Goal: Task Accomplishment & Management: Manage account settings

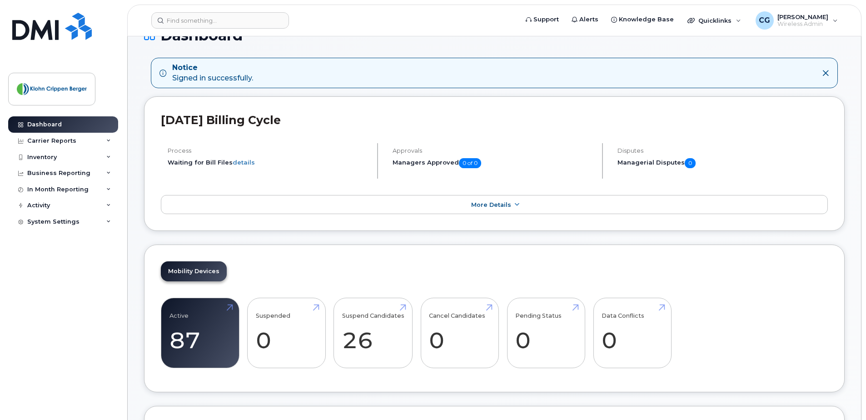
scroll to position [102, 0]
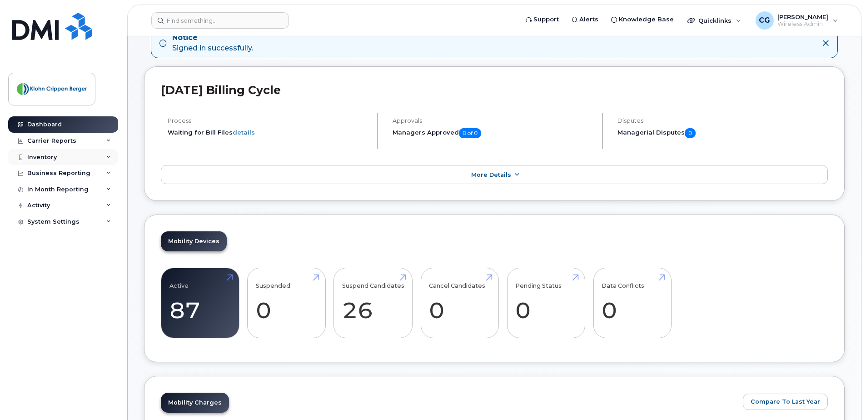
click at [47, 159] on div "Inventory" at bounding box center [42, 157] width 30 height 7
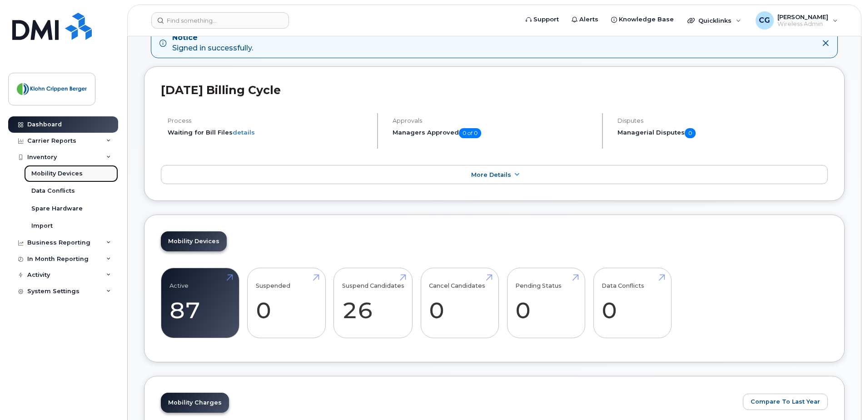
click at [58, 174] on div "Mobility Devices" at bounding box center [56, 173] width 51 height 8
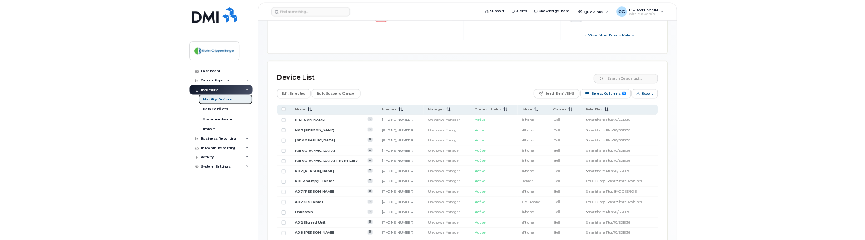
scroll to position [363, 0]
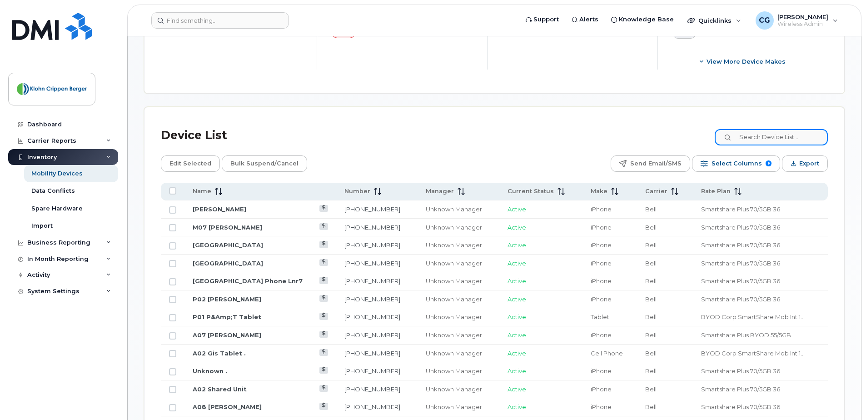
click at [775, 137] on input at bounding box center [771, 137] width 113 height 16
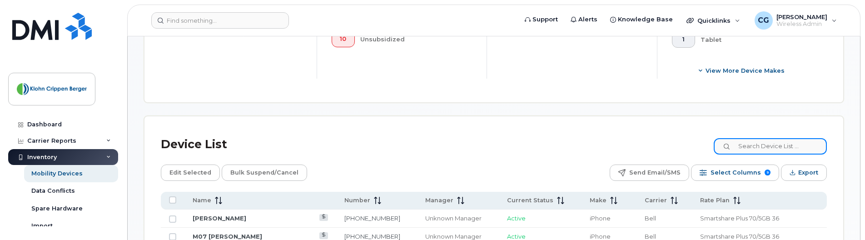
scroll to position [352, 0]
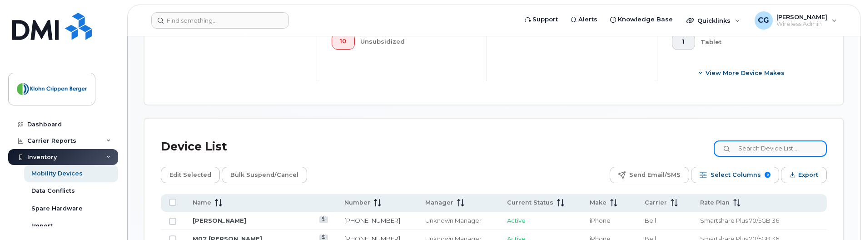
click at [755, 146] on input at bounding box center [770, 148] width 113 height 16
paste input "6894"
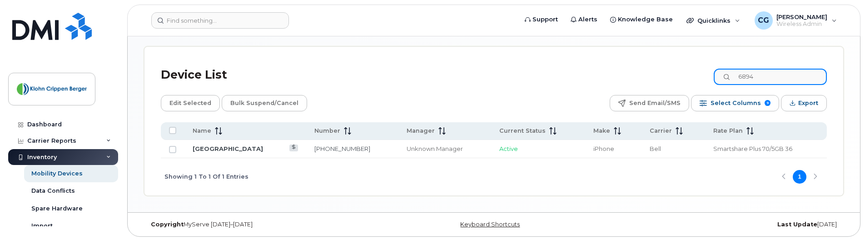
scroll to position [425, 0]
type input "6894"
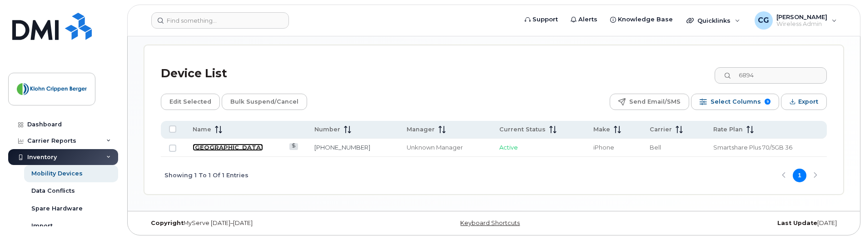
click at [224, 147] on link "M14 Montreal Field1" at bounding box center [228, 147] width 70 height 7
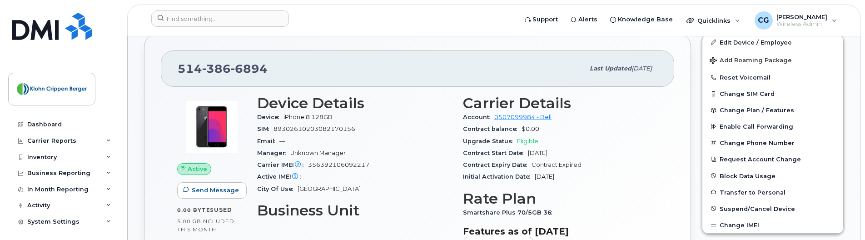
scroll to position [263, 0]
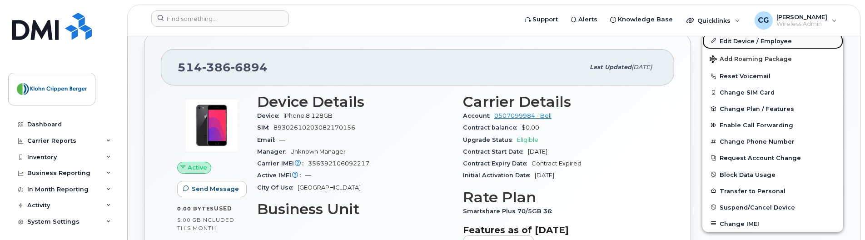
click at [751, 40] on link "Edit Device / Employee" at bounding box center [772, 41] width 141 height 16
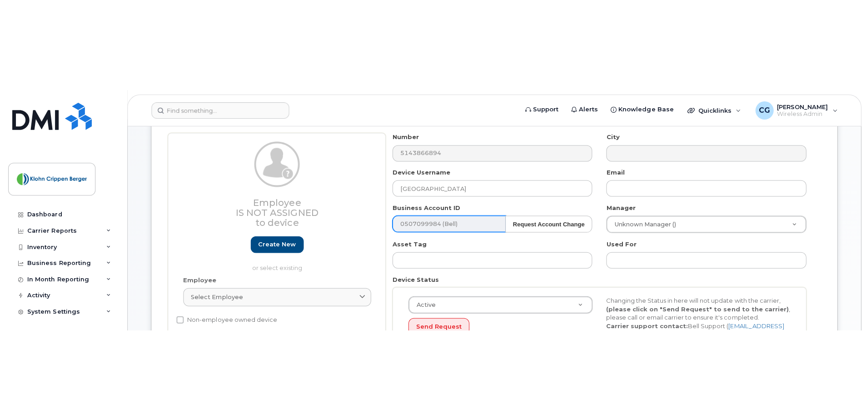
scroll to position [125, 0]
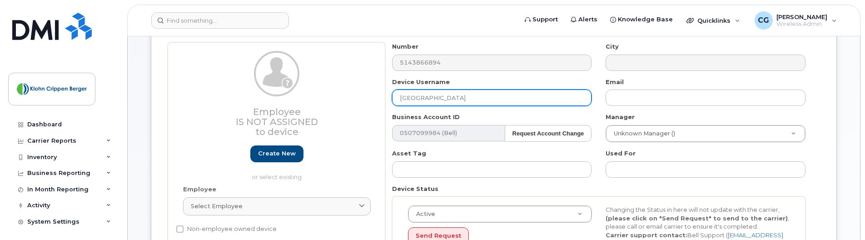
click at [410, 98] on input "[GEOGRAPHIC_DATA]" at bounding box center [492, 97] width 200 height 16
click at [427, 99] on input "M13 Montreal Field1" at bounding box center [492, 97] width 200 height 16
type input "M13 Fredericton Field2"
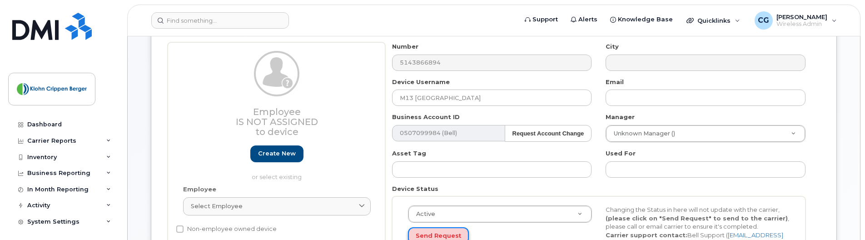
click at [446, 231] on button "Send Request" at bounding box center [438, 235] width 61 height 17
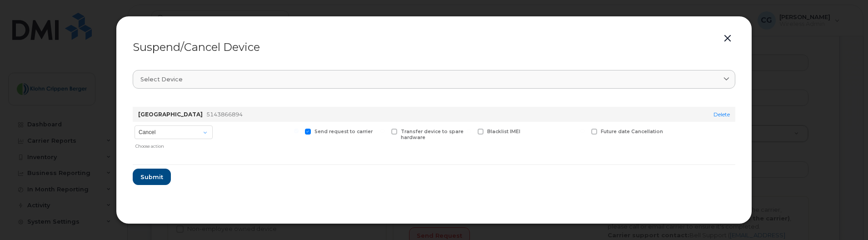
click at [727, 40] on button "button" at bounding box center [727, 38] width 14 height 13
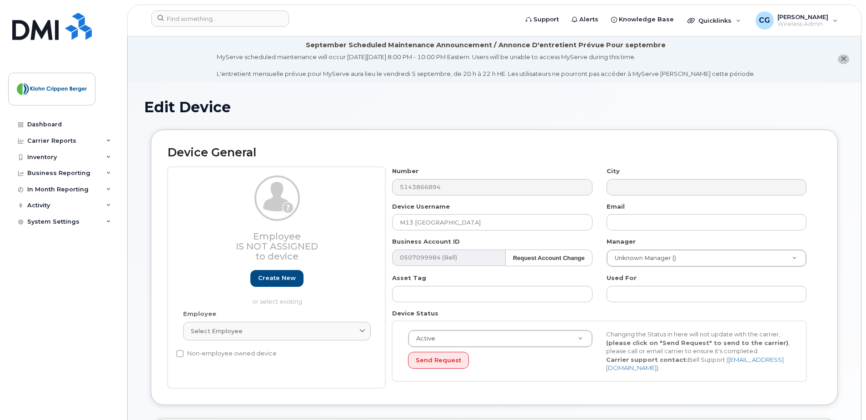
scroll to position [0, 0]
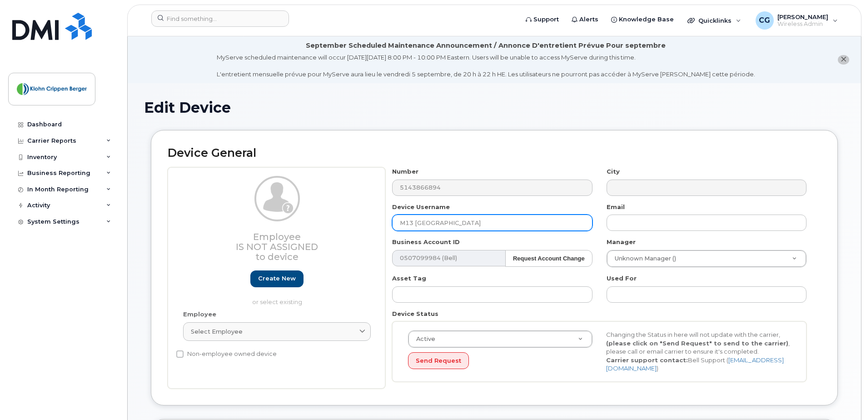
click at [462, 220] on input "M13 Fredericton Field2" at bounding box center [492, 222] width 200 height 16
click at [554, 214] on input "M13 Fredericton Field2" at bounding box center [492, 222] width 200 height 16
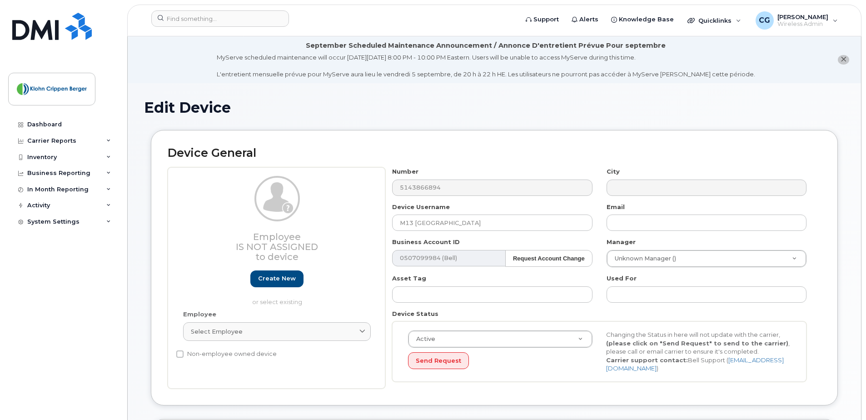
click at [617, 212] on div "Email" at bounding box center [707, 217] width 214 height 29
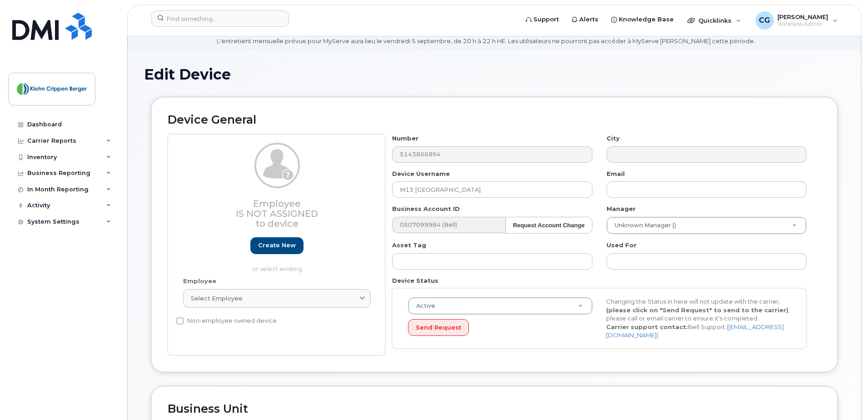
scroll to position [23, 0]
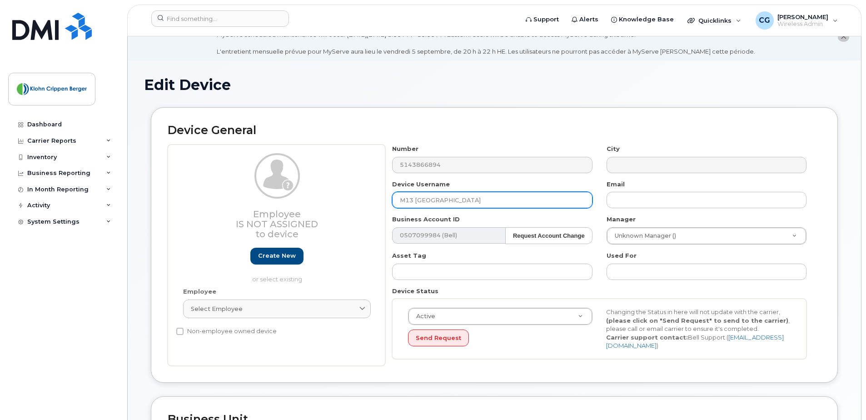
click at [445, 202] on input "M13 Fredericton Field2" at bounding box center [492, 200] width 200 height 16
click at [543, 185] on div "Device Username M13 Fredericton Field2" at bounding box center [492, 194] width 214 height 29
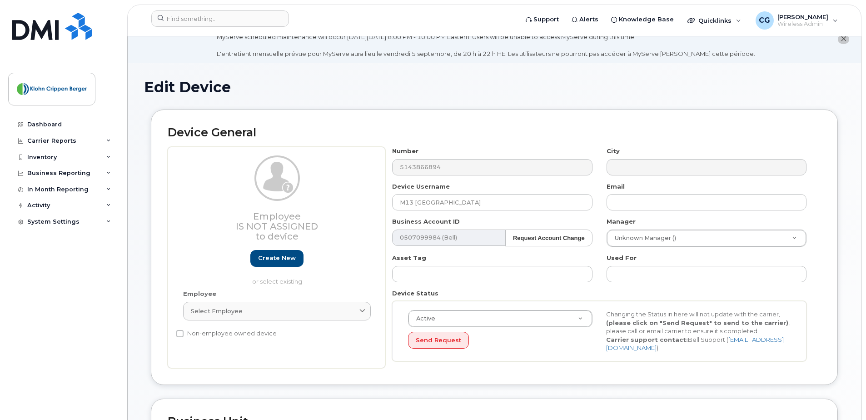
scroll to position [0, 0]
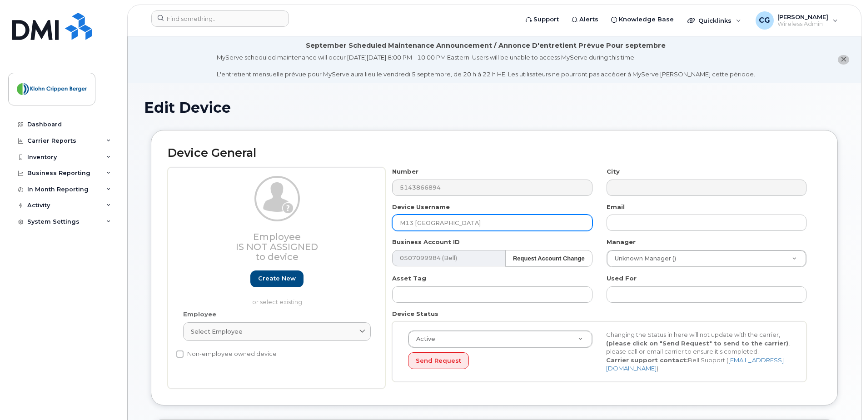
click at [497, 223] on input "M13 Fredericton Field2" at bounding box center [492, 222] width 200 height 16
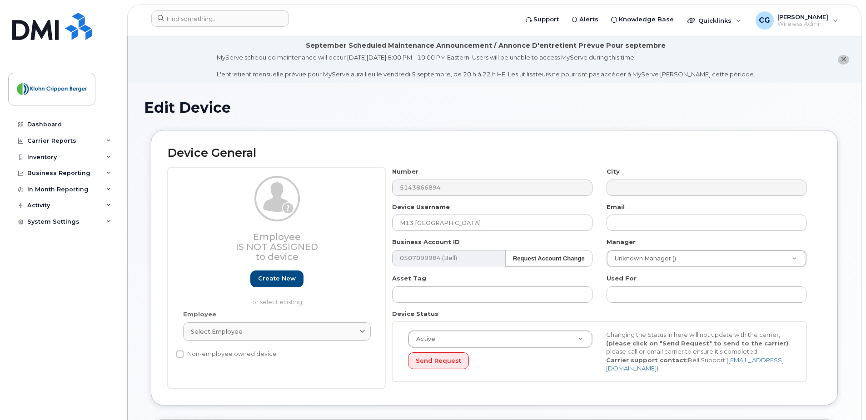
click at [618, 210] on label "Email" at bounding box center [615, 207] width 18 height 9
click at [641, 205] on div "Email" at bounding box center [707, 217] width 214 height 29
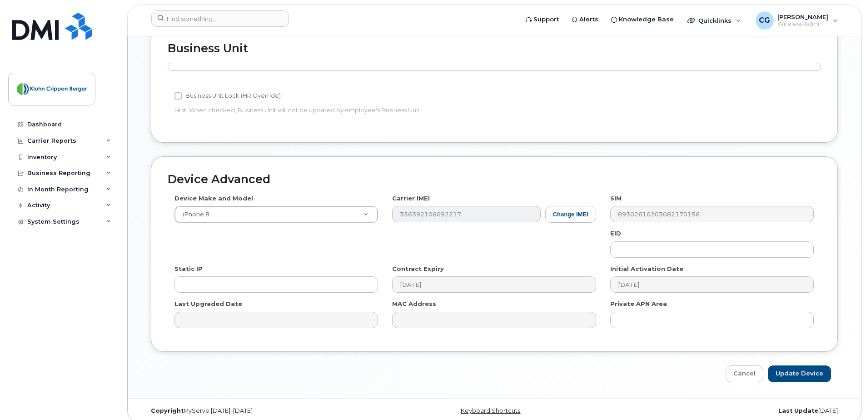
scroll to position [401, 0]
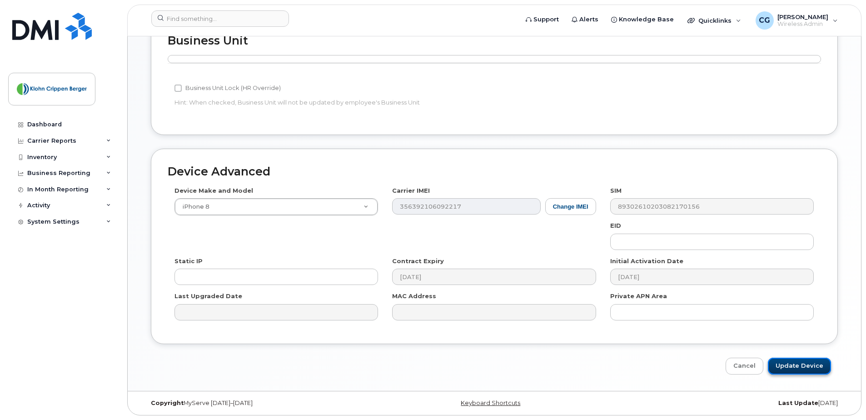
click at [808, 239] on input "Update Device" at bounding box center [799, 365] width 63 height 17
type input "Saving..."
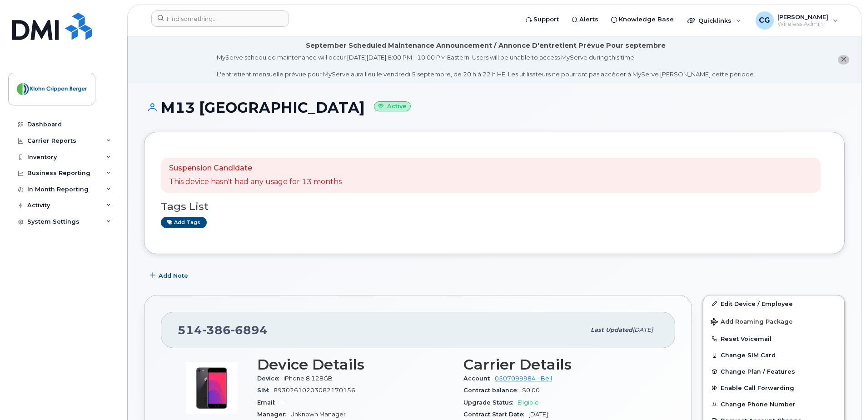
click at [842, 61] on icon "close notification" at bounding box center [843, 59] width 6 height 6
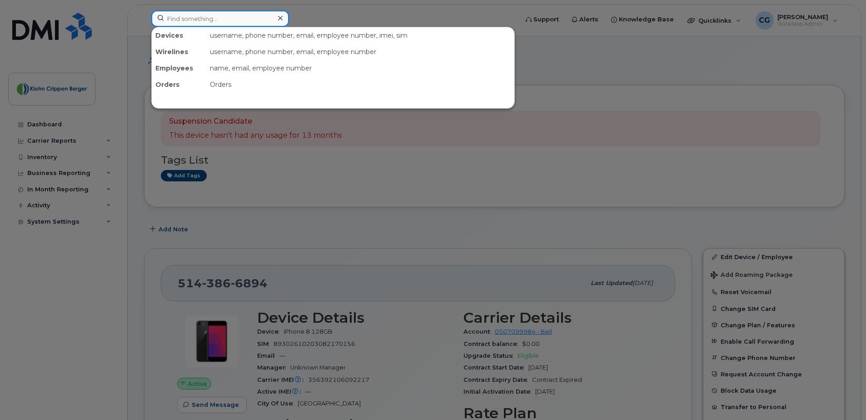
click at [190, 17] on input at bounding box center [220, 18] width 138 height 16
click at [171, 38] on div "Devices" at bounding box center [179, 35] width 55 height 16
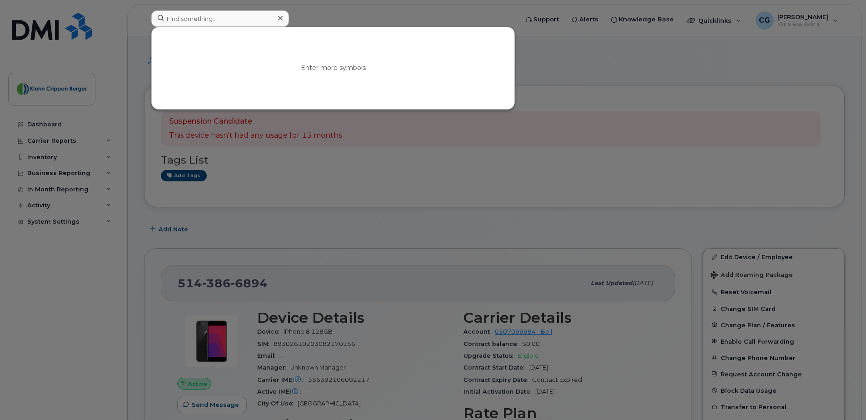
click at [358, 28] on div "Enter more symbols" at bounding box center [333, 68] width 362 height 82
click at [218, 20] on input at bounding box center [220, 18] width 138 height 16
click at [200, 19] on input at bounding box center [220, 18] width 138 height 16
paste input "2493"
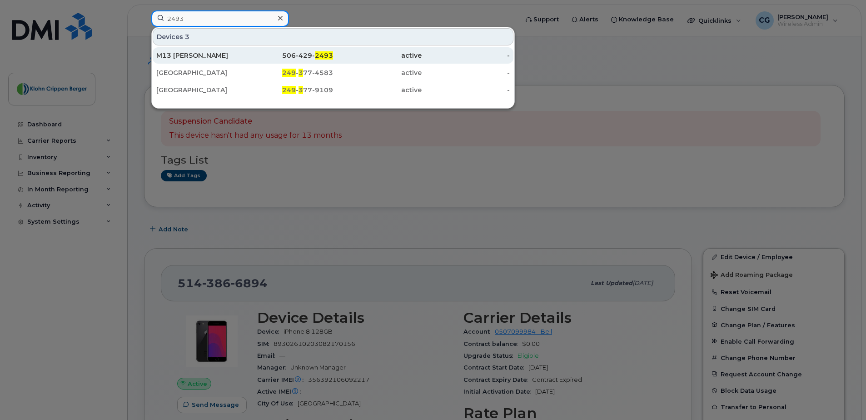
type input "2493"
click at [210, 56] on div "M13 Jonathan Keizer" at bounding box center [200, 55] width 89 height 9
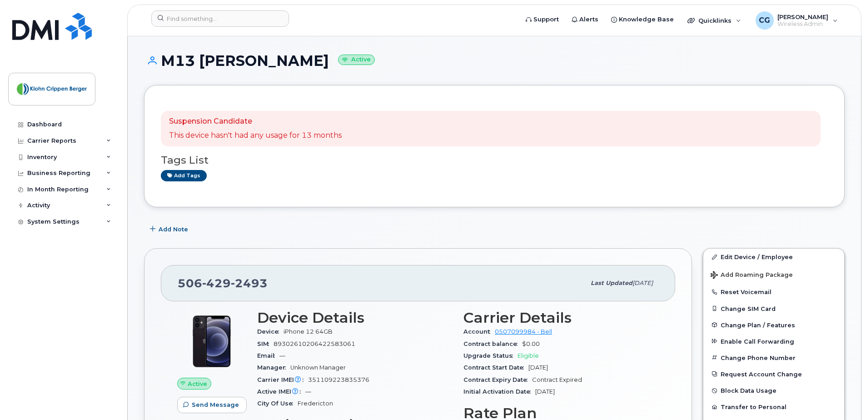
click at [305, 62] on h1 "M13 [PERSON_NAME] Active" at bounding box center [494, 61] width 700 height 16
copy h1 "Keizer"
